Goal: Information Seeking & Learning: Learn about a topic

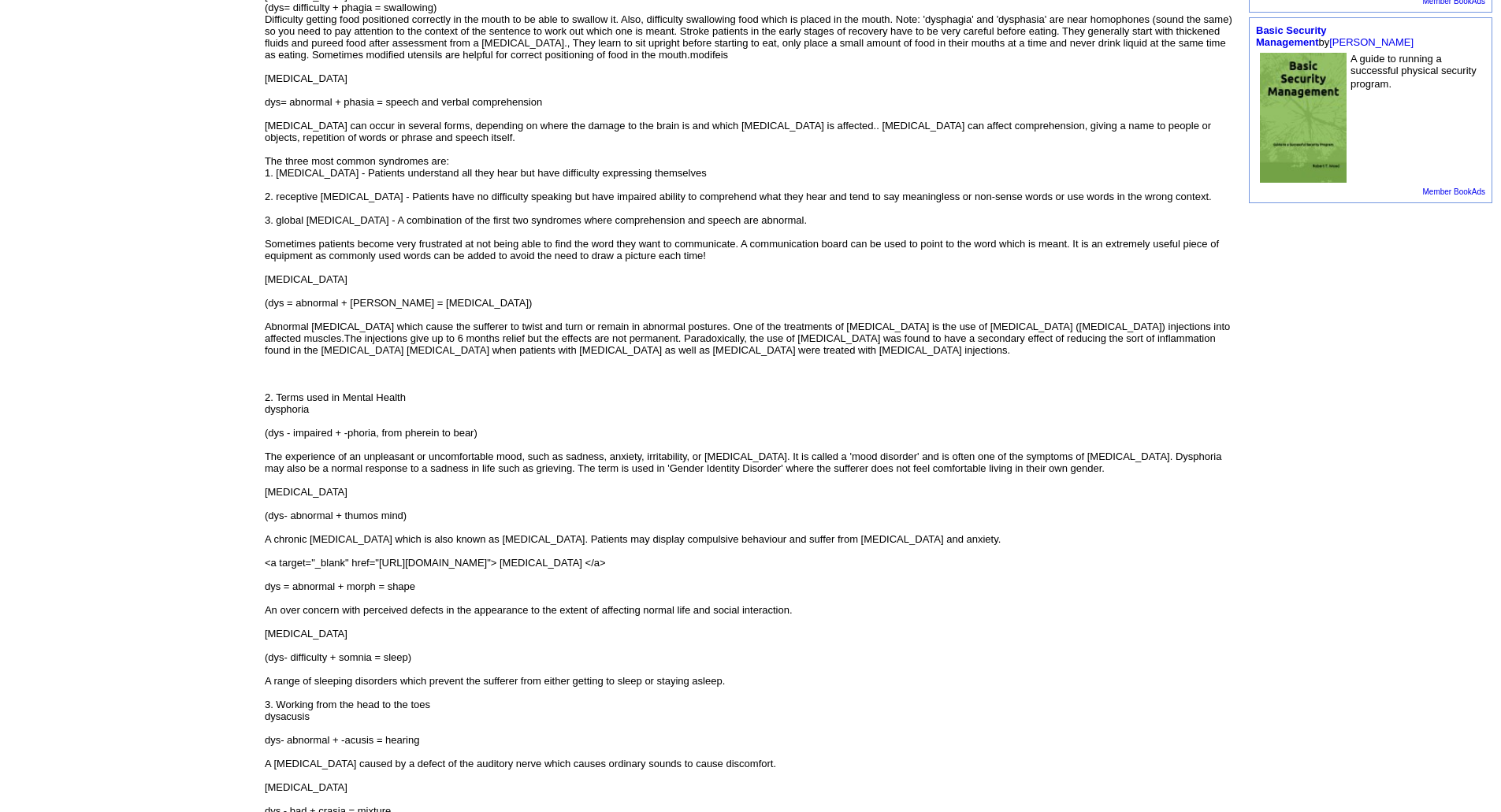
scroll to position [867, 0]
drag, startPoint x: 292, startPoint y: 502, endPoint x: 352, endPoint y: 505, distance: 60.1
click at [352, 509] on div "(dys- abnormal + thumos mind)" at bounding box center [750, 515] width 971 height 12
click at [379, 509] on div "(dys- abnormal + thumos mind)" at bounding box center [750, 515] width 971 height 12
drag, startPoint x: 305, startPoint y: 527, endPoint x: 434, endPoint y: 528, distance: 129.0
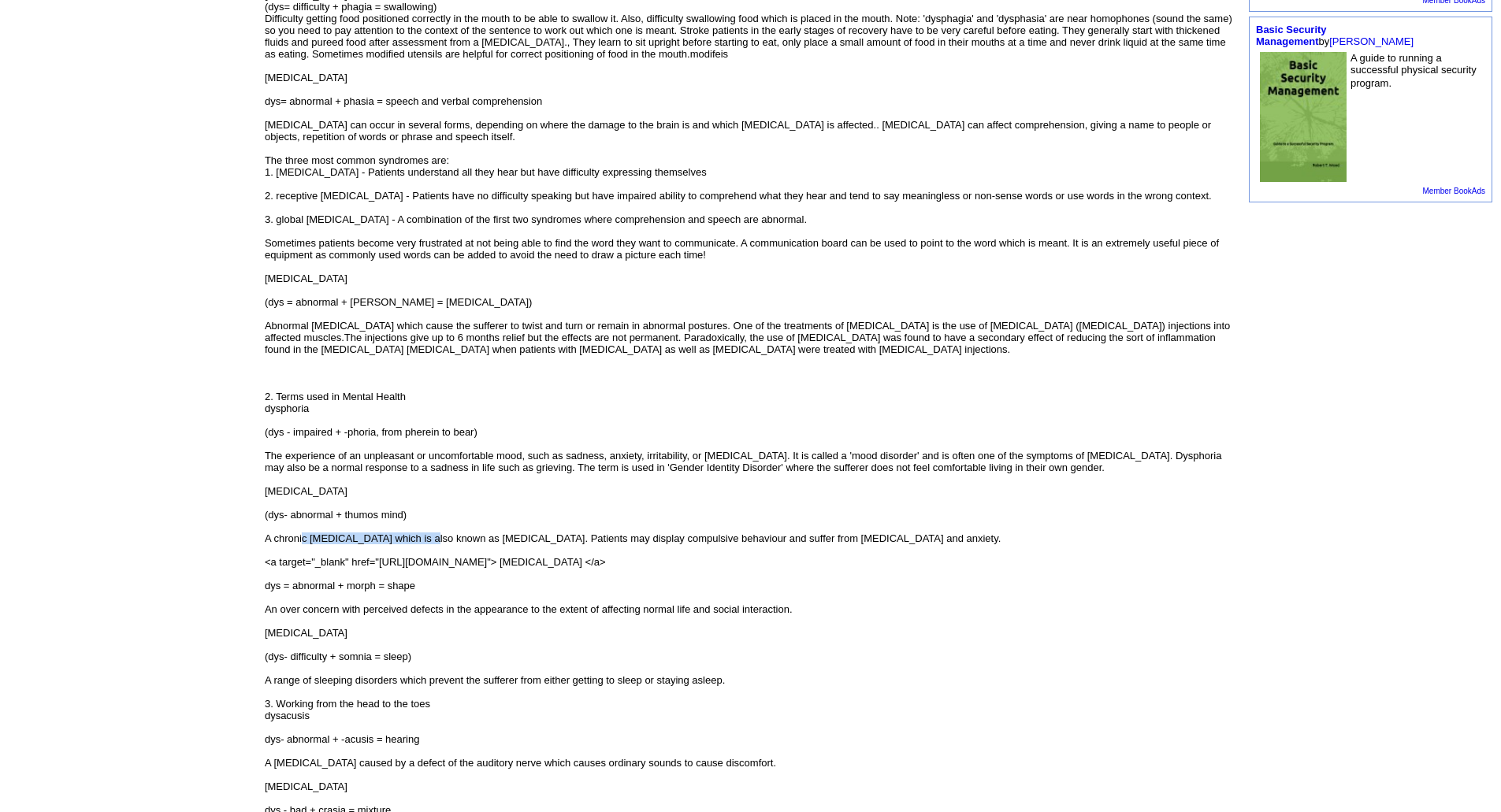
click at [430, 532] on div "A chronic [MEDICAL_DATA] which is also known as [MEDICAL_DATA]. Patients may di…" at bounding box center [750, 538] width 971 height 12
click at [498, 532] on div "A chronic [MEDICAL_DATA] which is also known as [MEDICAL_DATA]. Patients may di…" at bounding box center [750, 538] width 971 height 12
drag, startPoint x: 412, startPoint y: 533, endPoint x: 596, endPoint y: 529, distance: 184.0
click at [595, 530] on font "1. Terms used in [MEDICAL_DATA] and Stroke The brain performs many important fu…" at bounding box center [750, 497] width 971 height 2175
click at [629, 532] on div "A chronic [MEDICAL_DATA] which is also known as [MEDICAL_DATA]. Patients may di…" at bounding box center [750, 538] width 971 height 12
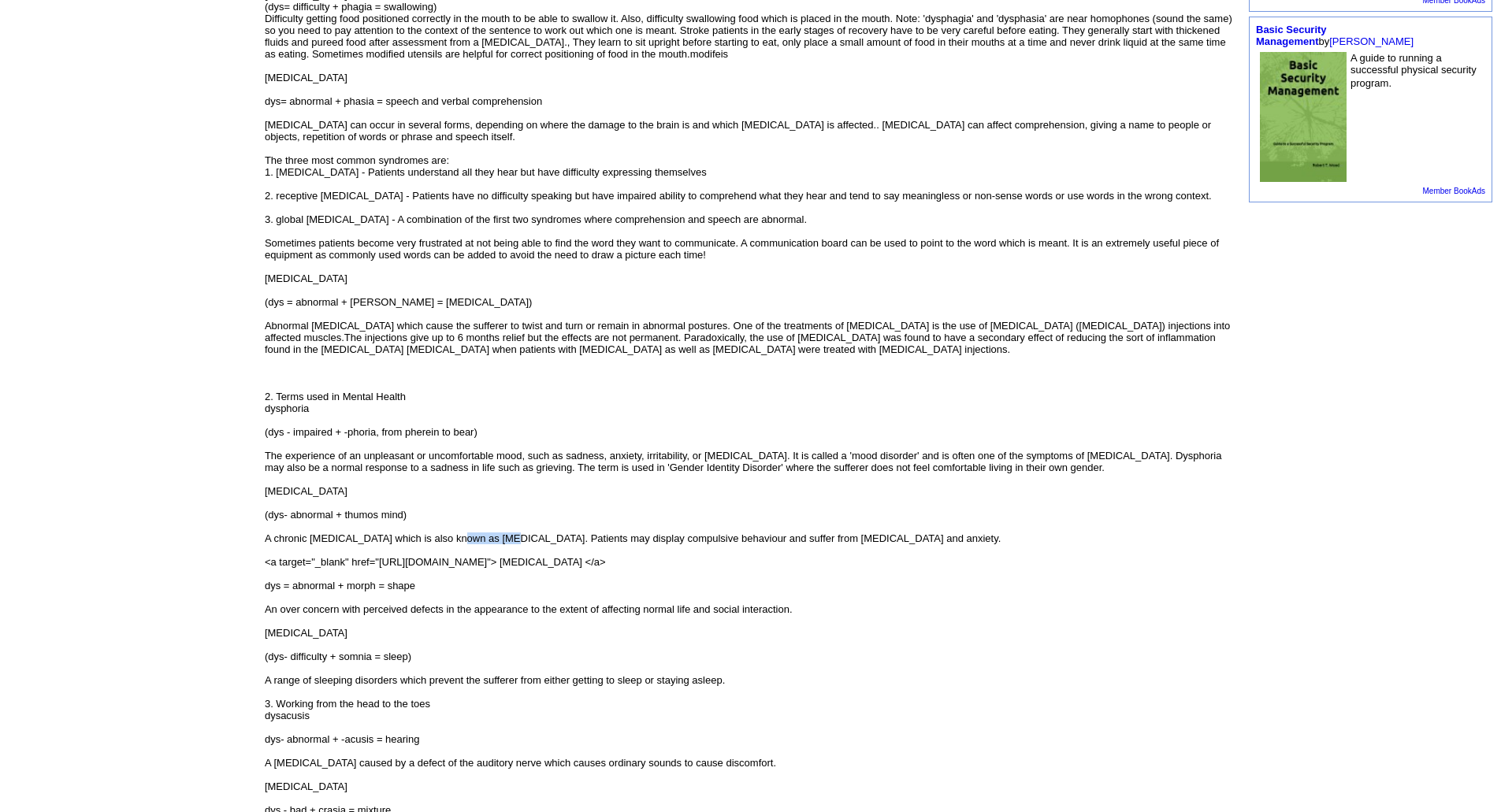
drag, startPoint x: 459, startPoint y: 523, endPoint x: 510, endPoint y: 522, distance: 51.0
click at [510, 532] on div "A chronic [MEDICAL_DATA] which is also known as [MEDICAL_DATA]. Patients may di…" at bounding box center [750, 538] width 971 height 12
click at [537, 532] on div "A chronic [MEDICAL_DATA] which is also known as [MEDICAL_DATA]. Patients may di…" at bounding box center [750, 538] width 971 height 12
drag, startPoint x: 283, startPoint y: 570, endPoint x: 386, endPoint y: 574, distance: 103.1
click at [386, 580] on div "dys = abnormal + morph = shape" at bounding box center [750, 586] width 971 height 12
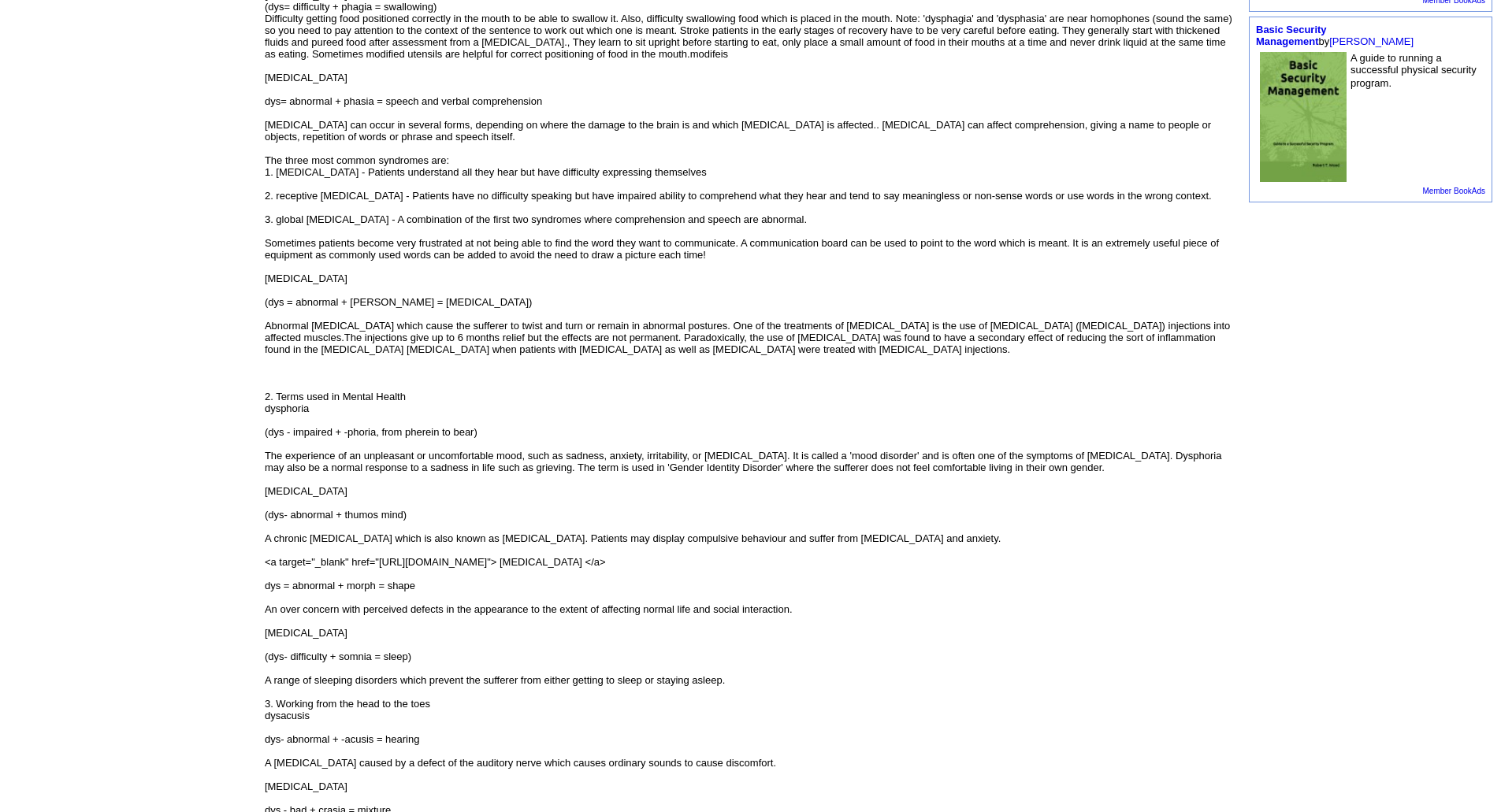
click at [416, 580] on div "dys = abnormal + morph = shape" at bounding box center [750, 586] width 971 height 12
drag, startPoint x: 278, startPoint y: 623, endPoint x: 324, endPoint y: 621, distance: 46.0
click at [324, 628] on div "[MEDICAL_DATA]" at bounding box center [750, 634] width 971 height 12
click at [384, 603] on div "An over concern with perceived defects in the appearance to the extent of affec…" at bounding box center [750, 609] width 971 height 12
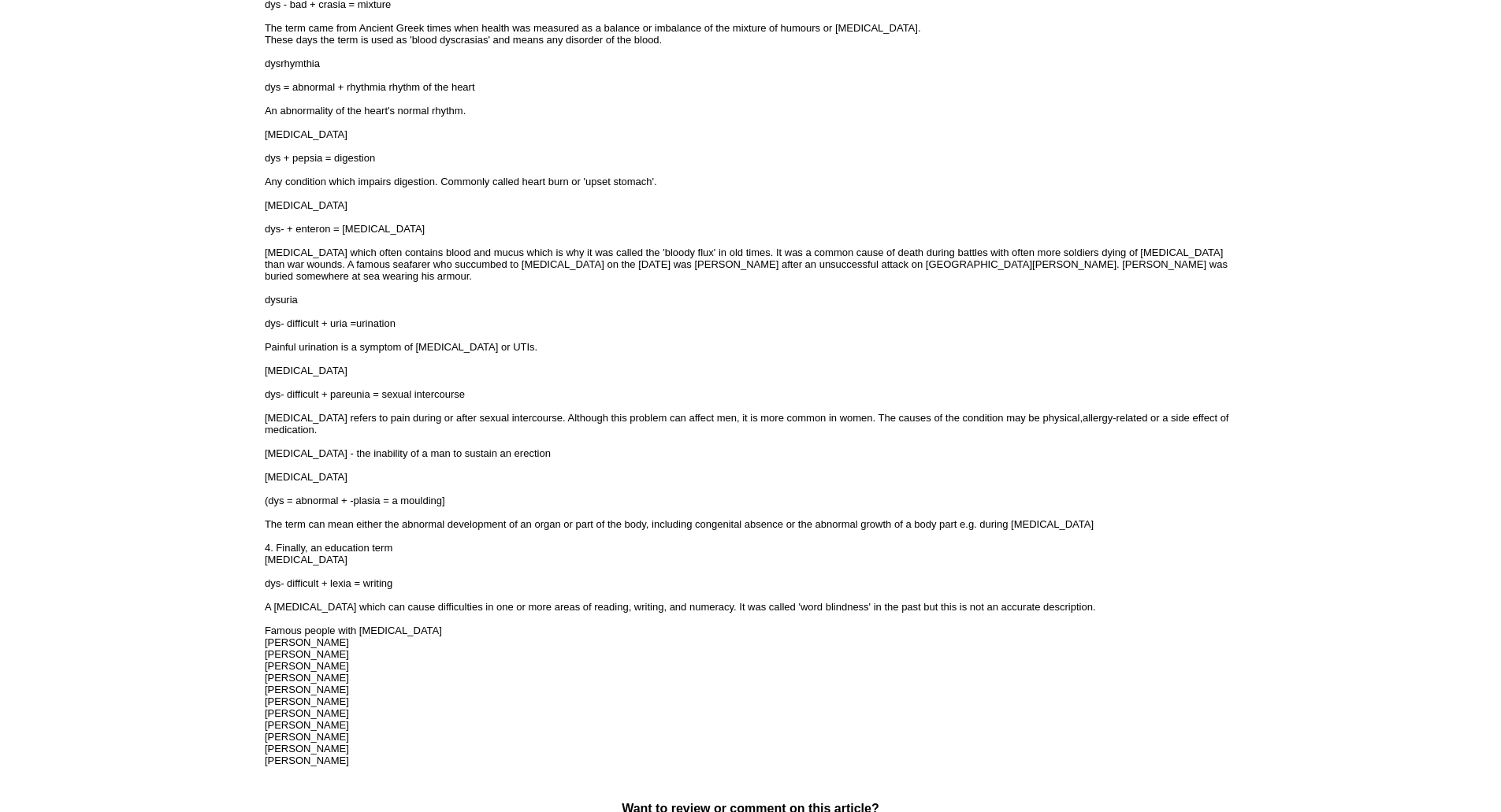
scroll to position [1733, 0]
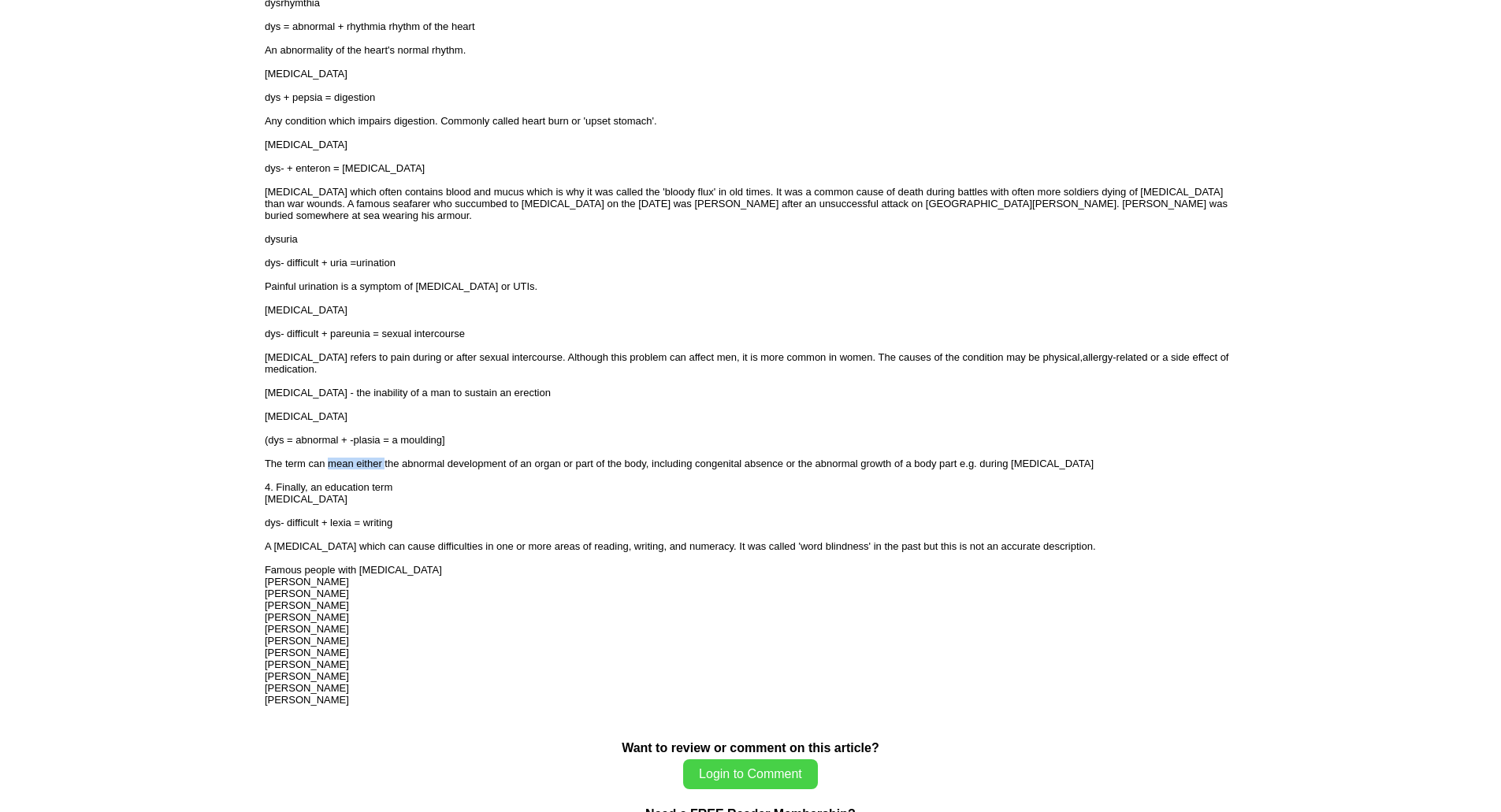
drag, startPoint x: 330, startPoint y: 443, endPoint x: 387, endPoint y: 441, distance: 57.0
click at [387, 458] on div "The term can mean either the abnormal development of an organ or part of the bo…" at bounding box center [750, 464] width 971 height 12
drag, startPoint x: 308, startPoint y: 497, endPoint x: 362, endPoint y: 497, distance: 54.0
click at [358, 517] on div "dys- difficult + lexia = writing" at bounding box center [750, 523] width 971 height 12
click at [379, 517] on div "dys- difficult + lexia = writing" at bounding box center [750, 523] width 971 height 12
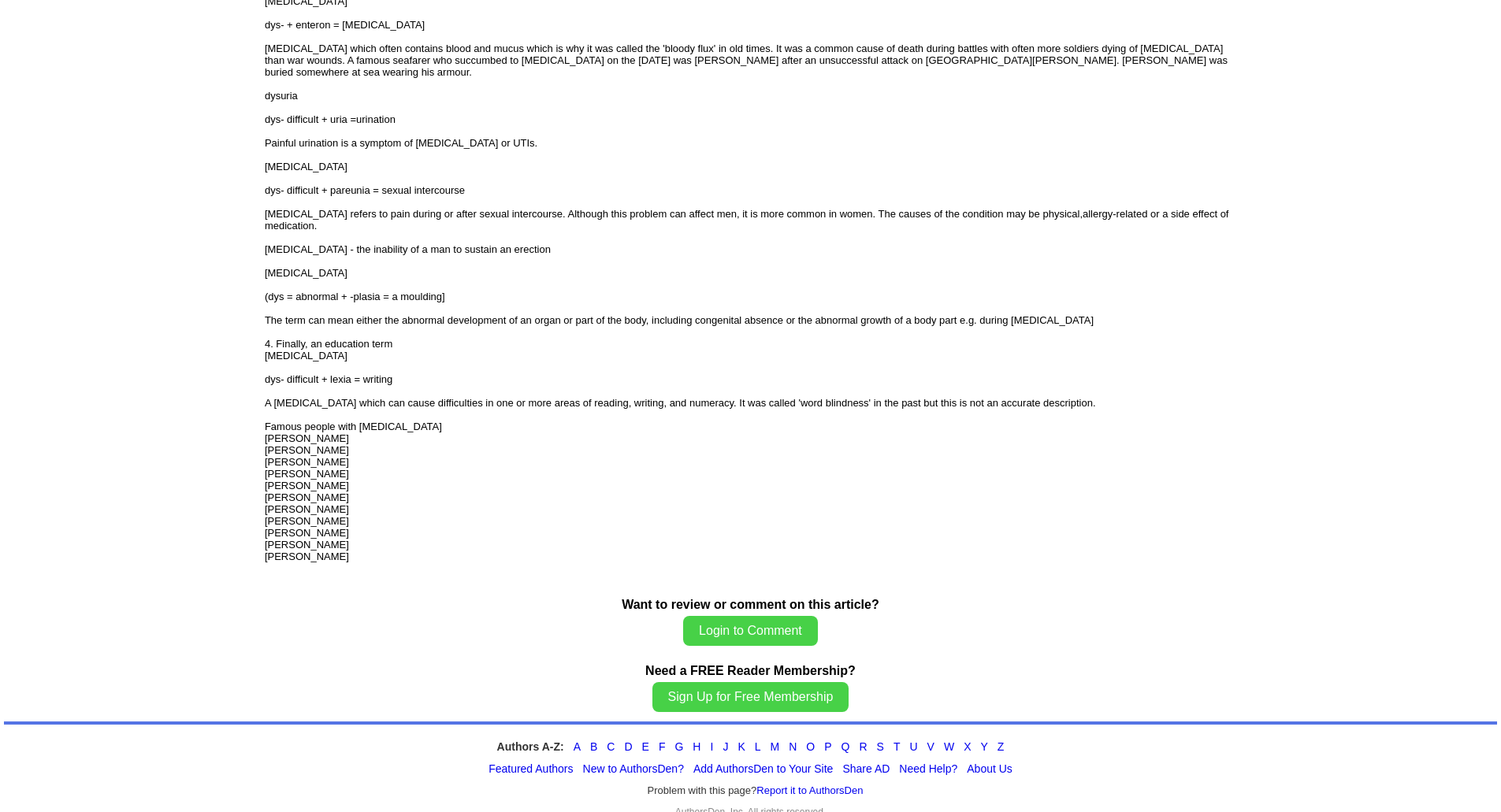
scroll to position [1878, 0]
